Goal: Participate in discussion: Engage in conversation with other users on a specific topic

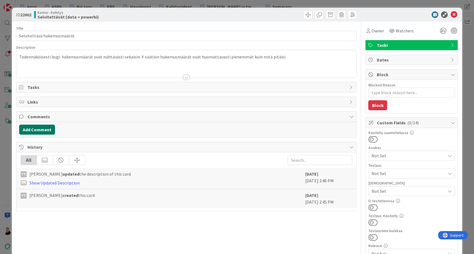
click at [36, 131] on button "Add Comment" at bounding box center [37, 130] width 36 height 10
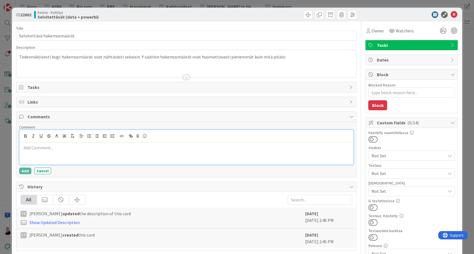
click at [47, 148] on p at bounding box center [186, 148] width 329 height 6
click at [402, 32] on span "Watchers" at bounding box center [404, 30] width 18 height 7
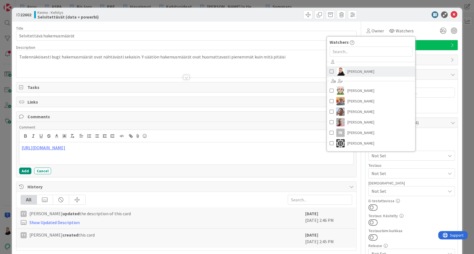
click at [356, 73] on span "Ansu Nevalainen" at bounding box center [360, 71] width 27 height 8
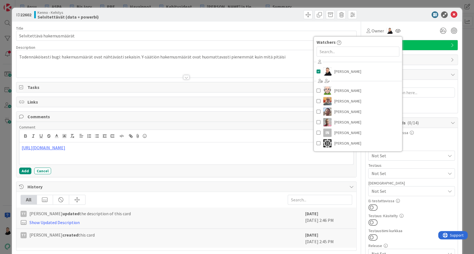
click at [230, 16] on div at bounding box center [272, 14] width 169 height 9
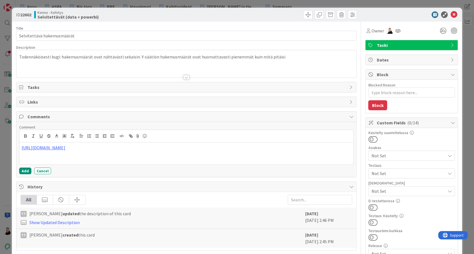
click at [407, 156] on span "Not Set" at bounding box center [408, 156] width 74 height 7
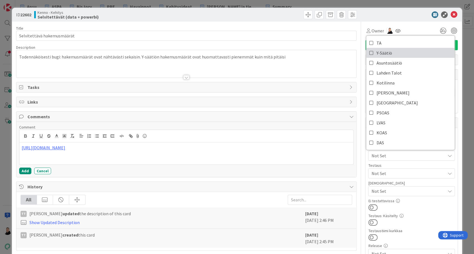
click at [369, 52] on icon at bounding box center [371, 53] width 4 height 8
type textarea "x"
click at [306, 67] on div at bounding box center [186, 71] width 340 height 14
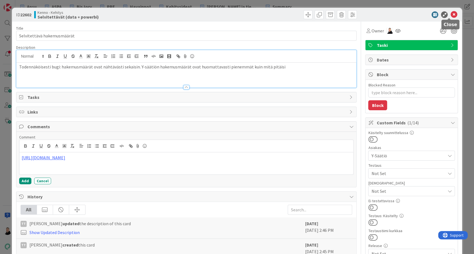
click at [450, 14] on icon at bounding box center [453, 14] width 7 height 7
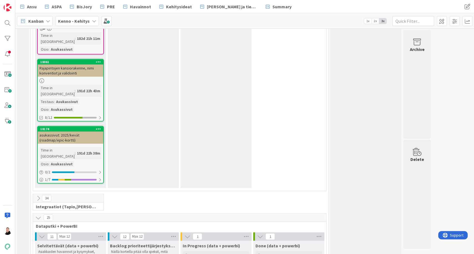
scroll to position [5329, 0]
